Goal: Task Accomplishment & Management: Use online tool/utility

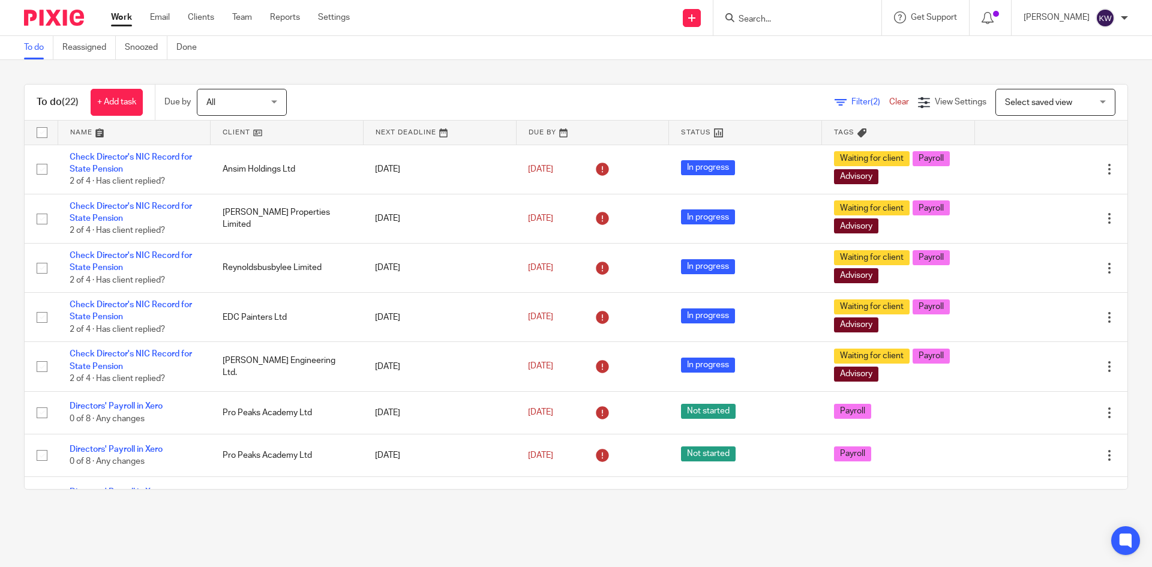
click at [772, 20] on input "Search" at bounding box center [792, 19] width 108 height 11
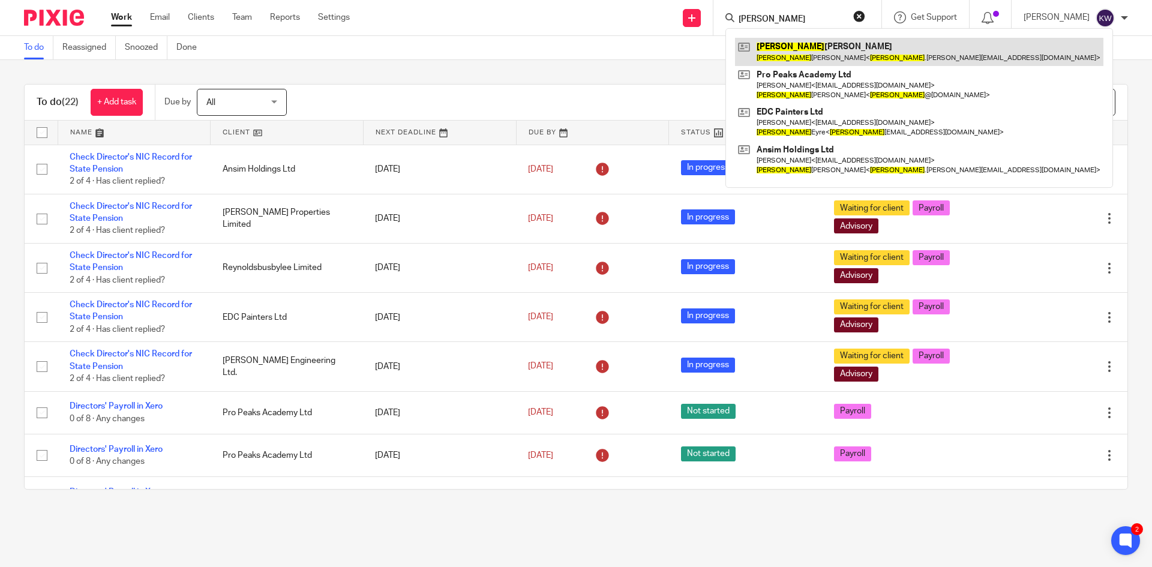
type input "simon"
click at [778, 49] on link at bounding box center [919, 52] width 368 height 28
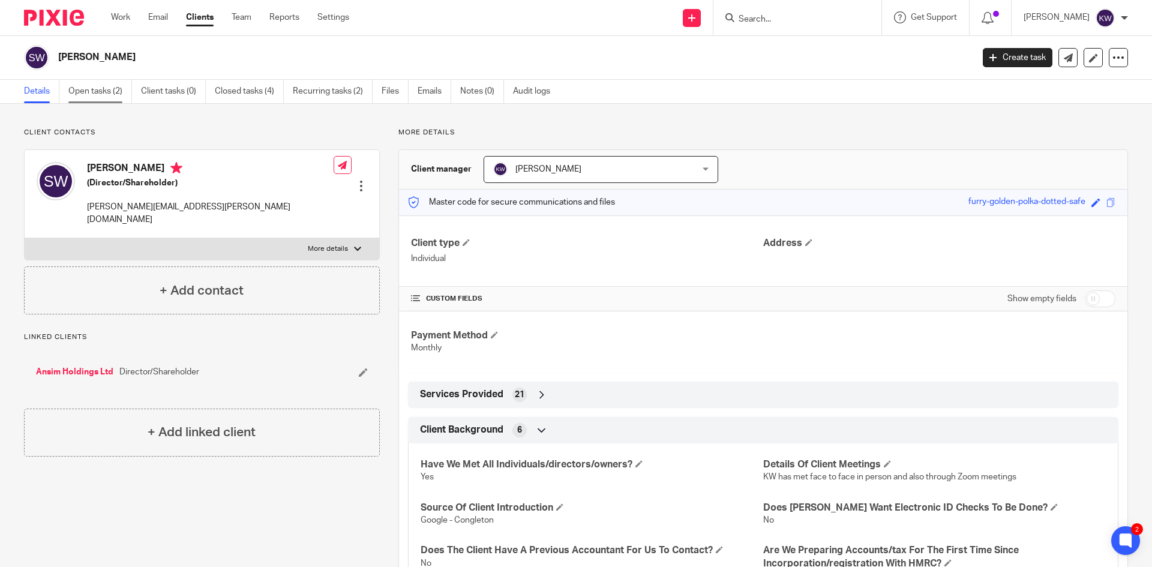
click at [83, 92] on link "Open tasks (2)" at bounding box center [100, 91] width 64 height 23
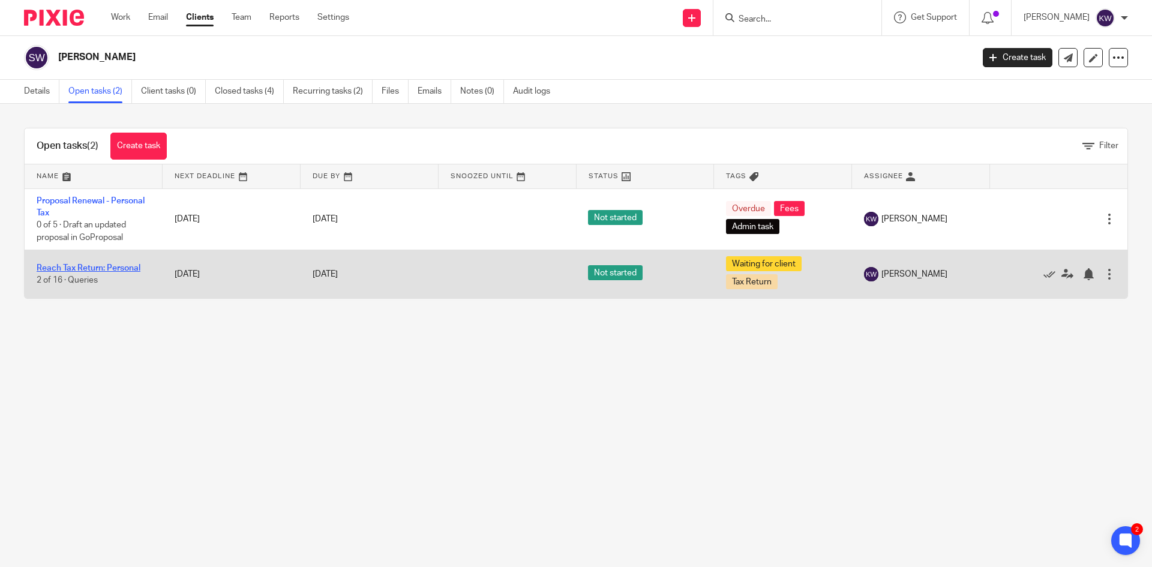
click at [127, 268] on link "Reach Tax Return: Personal" at bounding box center [89, 268] width 104 height 8
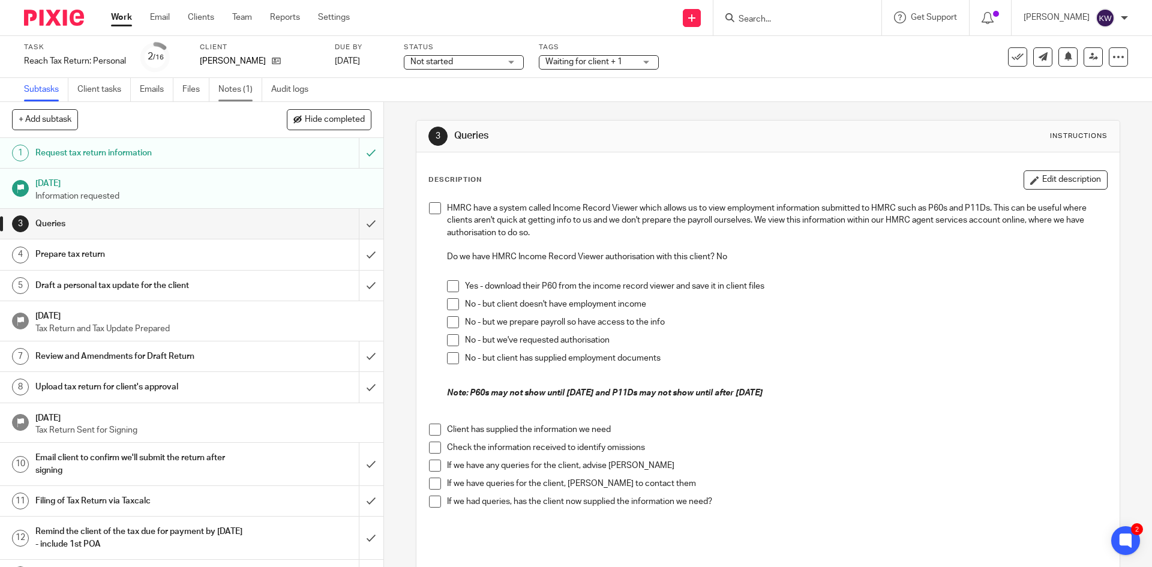
click at [243, 90] on link "Notes (1)" at bounding box center [240, 89] width 44 height 23
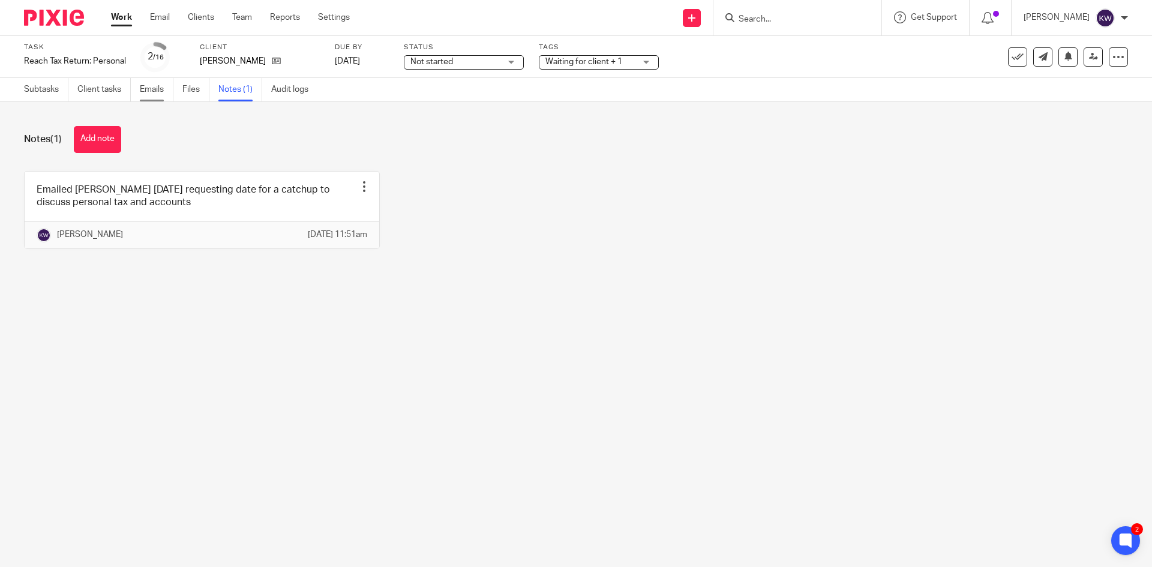
click at [163, 93] on link "Emails" at bounding box center [157, 89] width 34 height 23
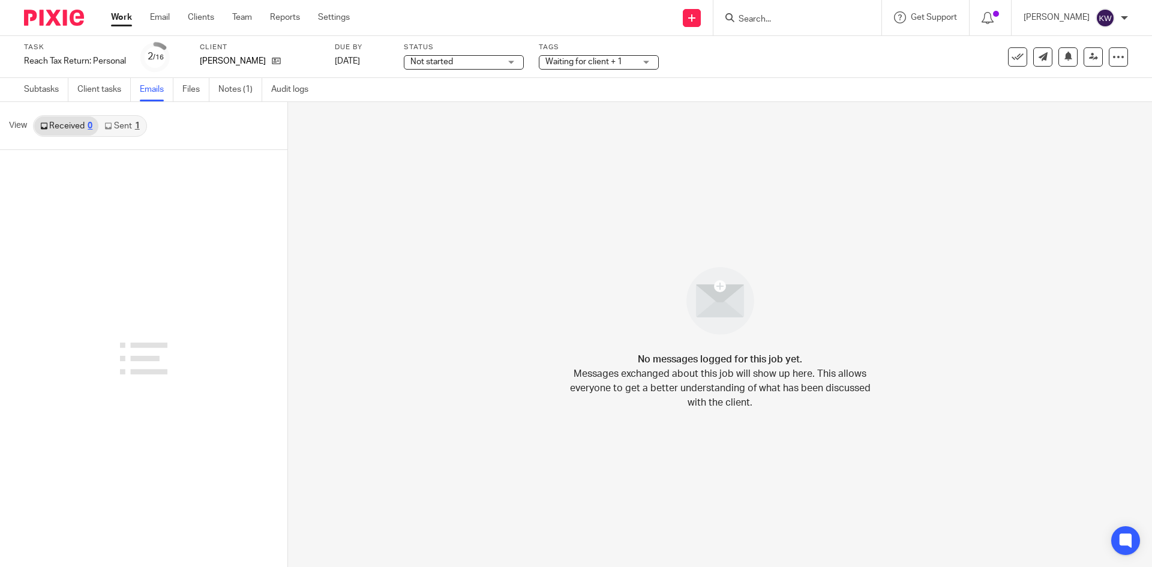
click at [127, 133] on link "Sent 1" at bounding box center [121, 125] width 47 height 19
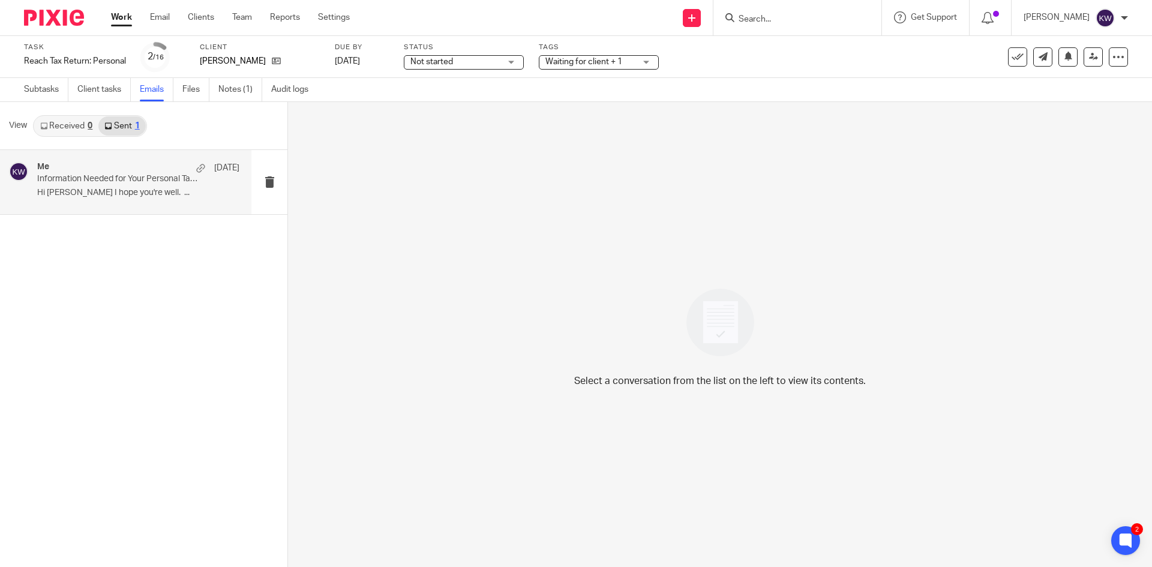
click at [142, 190] on p "Hi [PERSON_NAME] I hope you're well. ..." at bounding box center [138, 193] width 202 height 10
